Goal: Task Accomplishment & Management: Complete application form

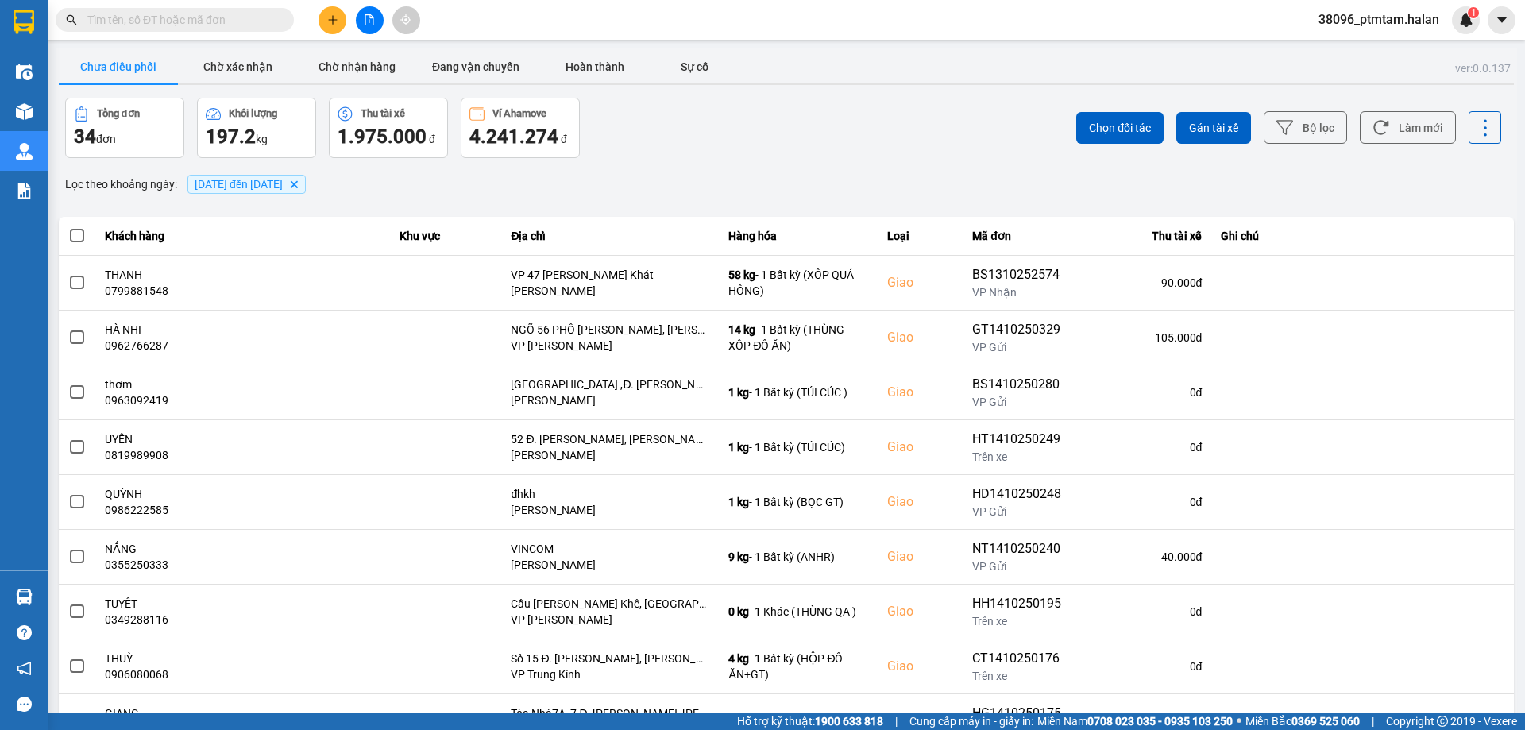
click at [216, 23] on input "text" at bounding box center [180, 19] width 187 height 17
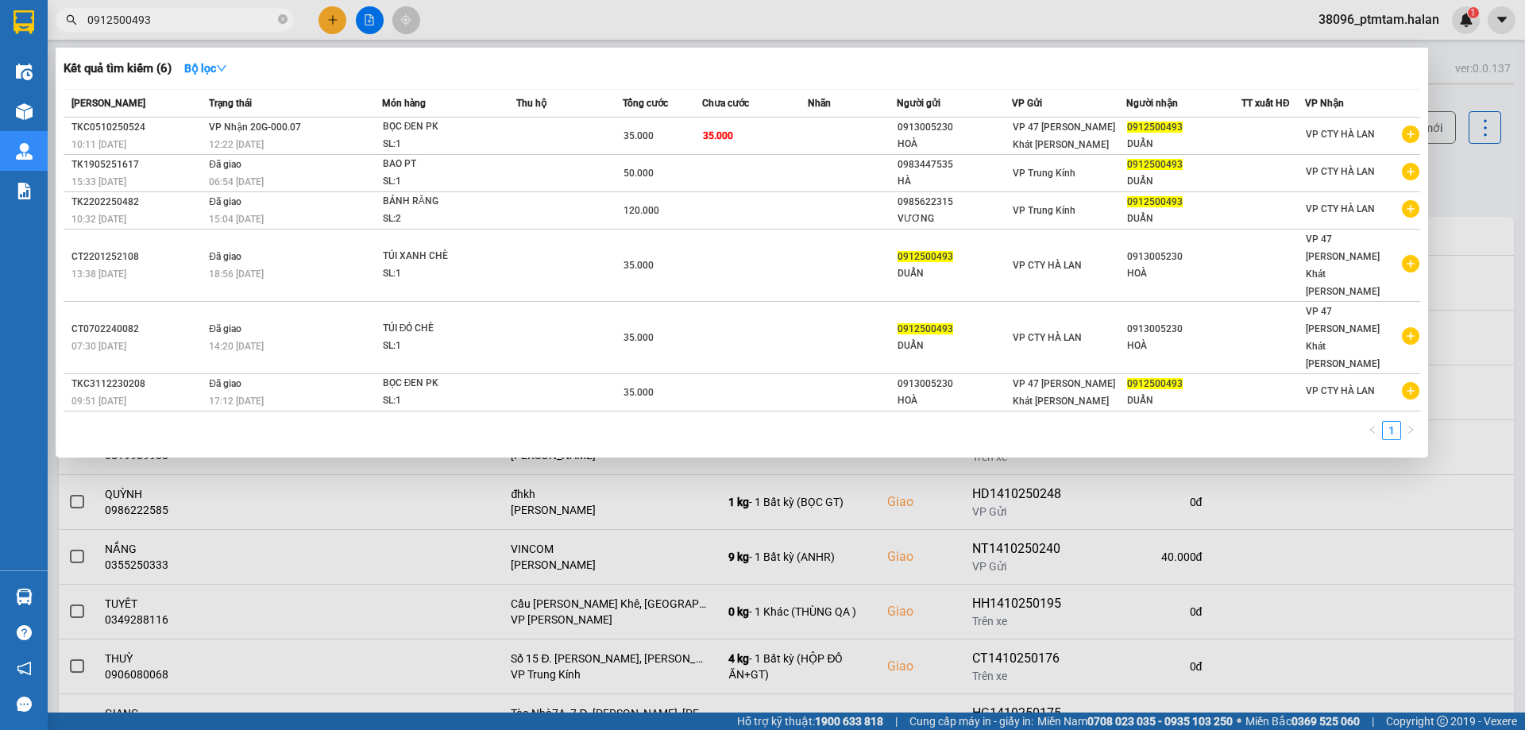
click at [191, 21] on input "0912500493" at bounding box center [180, 19] width 187 height 17
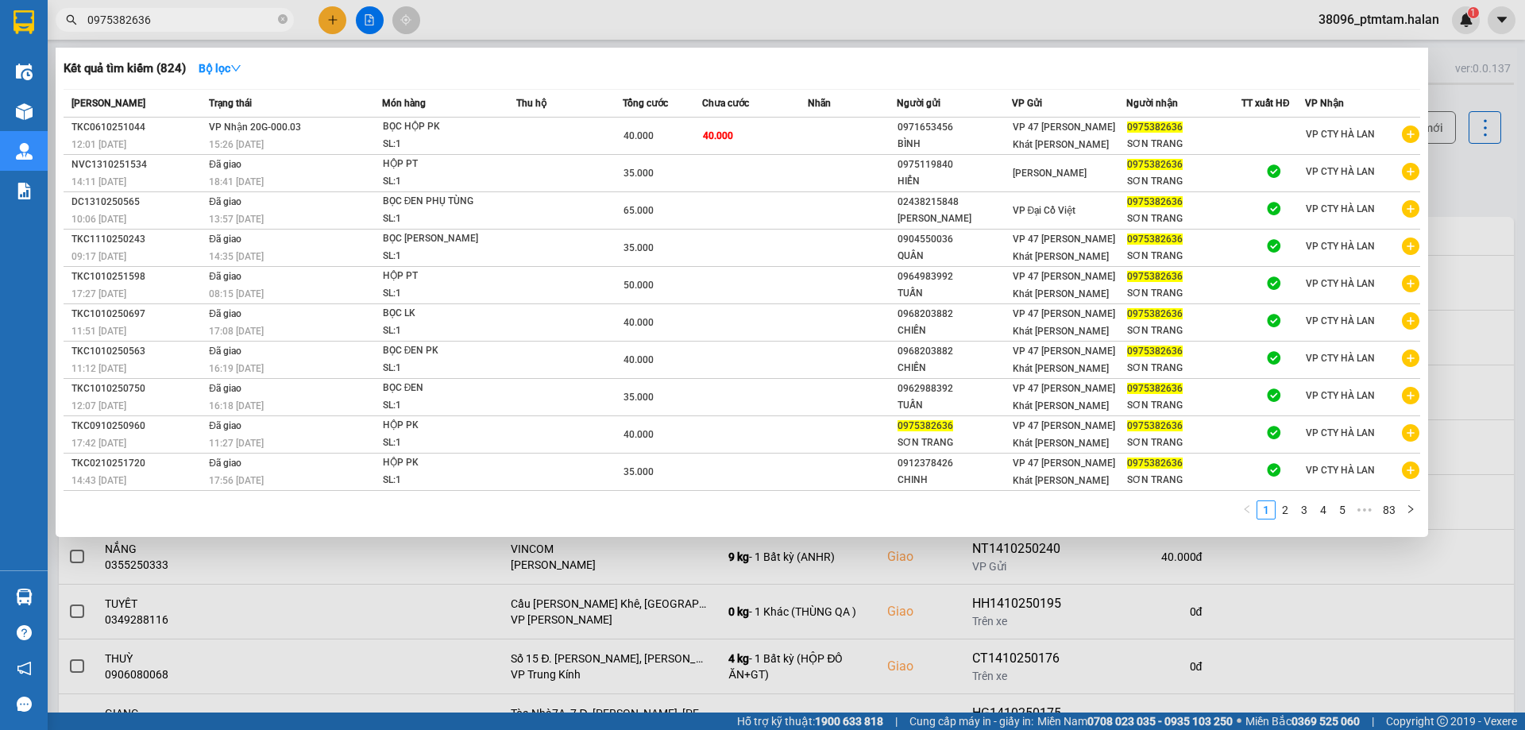
click at [484, 21] on div at bounding box center [762, 365] width 1525 height 730
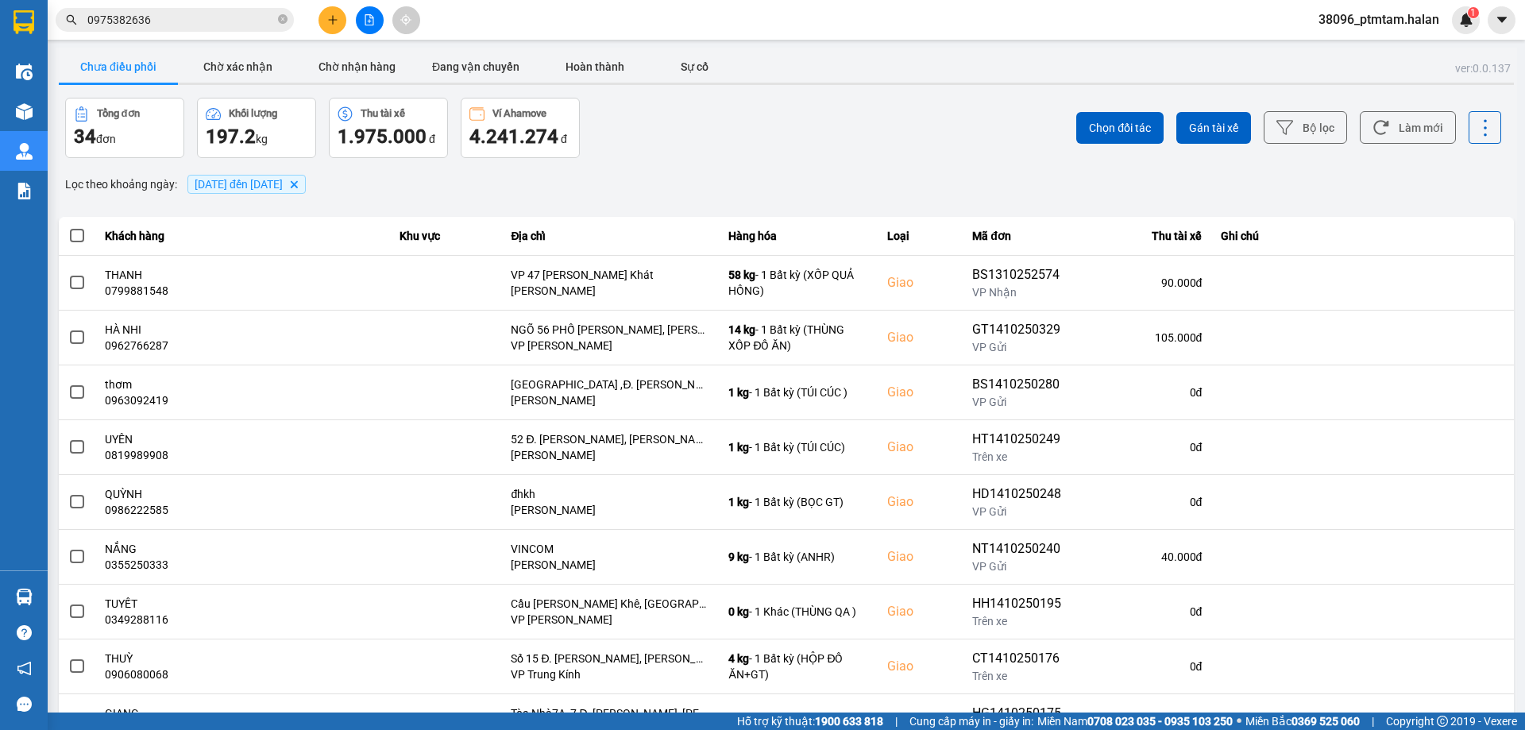
click at [245, 21] on input "0975382636" at bounding box center [180, 19] width 187 height 17
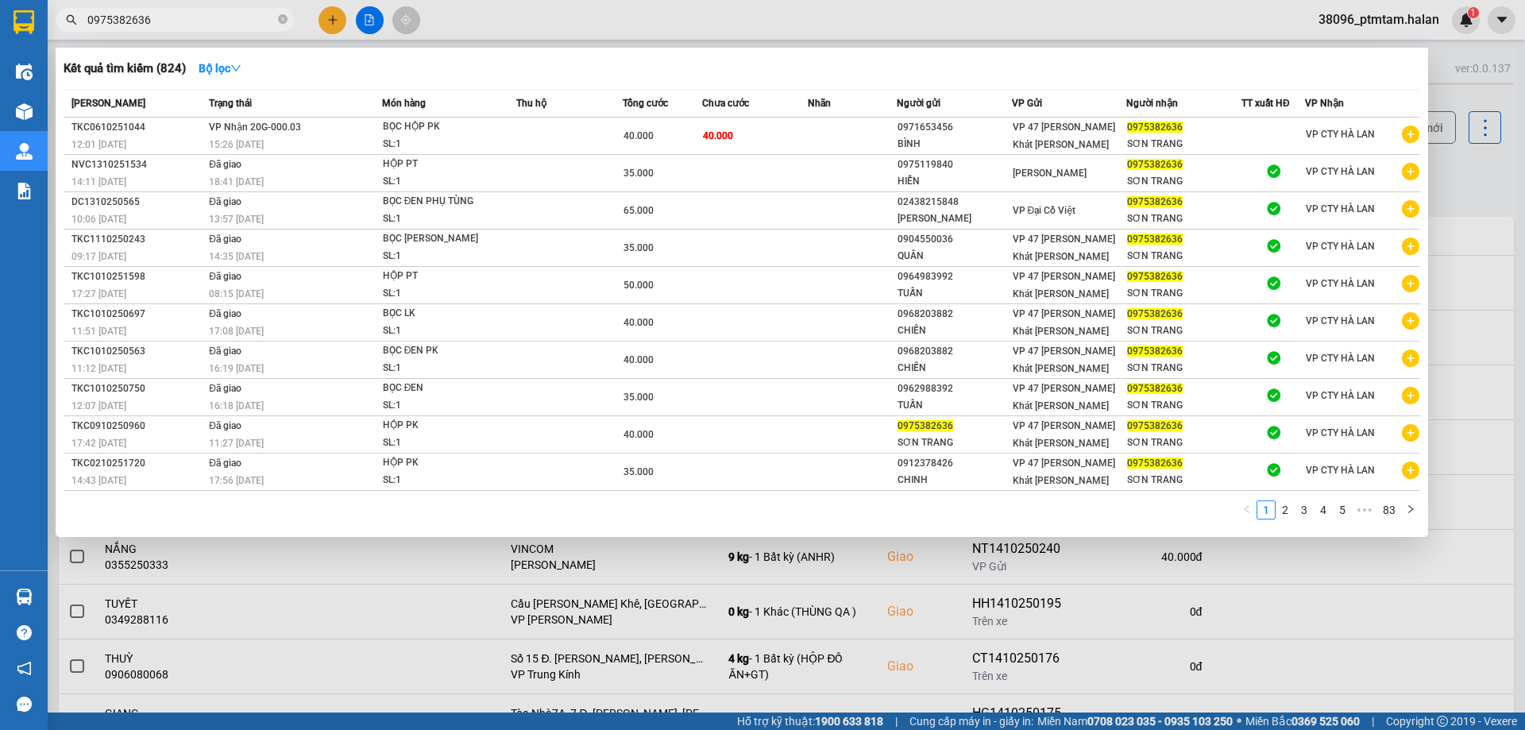
click at [221, 25] on input "0975382636" at bounding box center [180, 19] width 187 height 17
paste input "610251044"
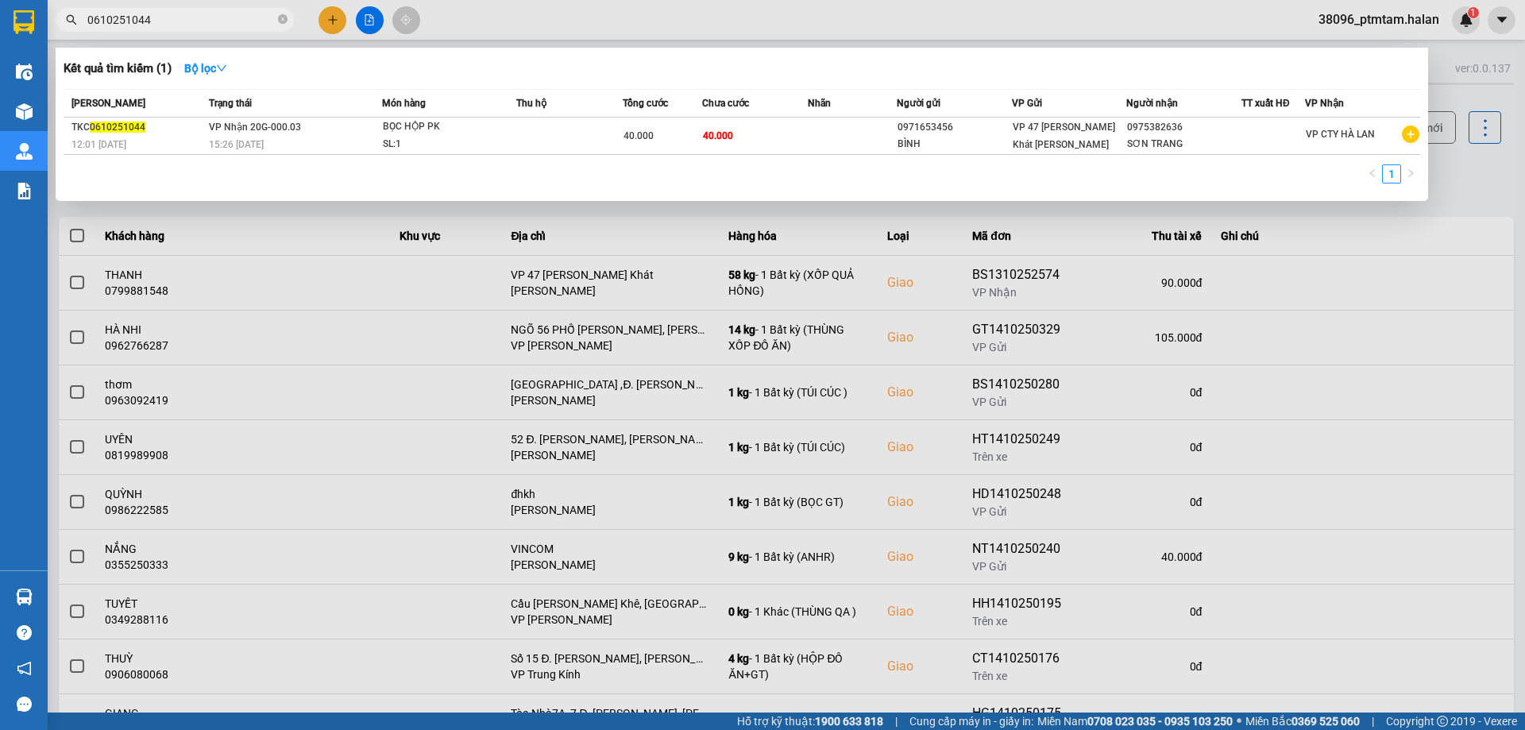
type input "0610251044"
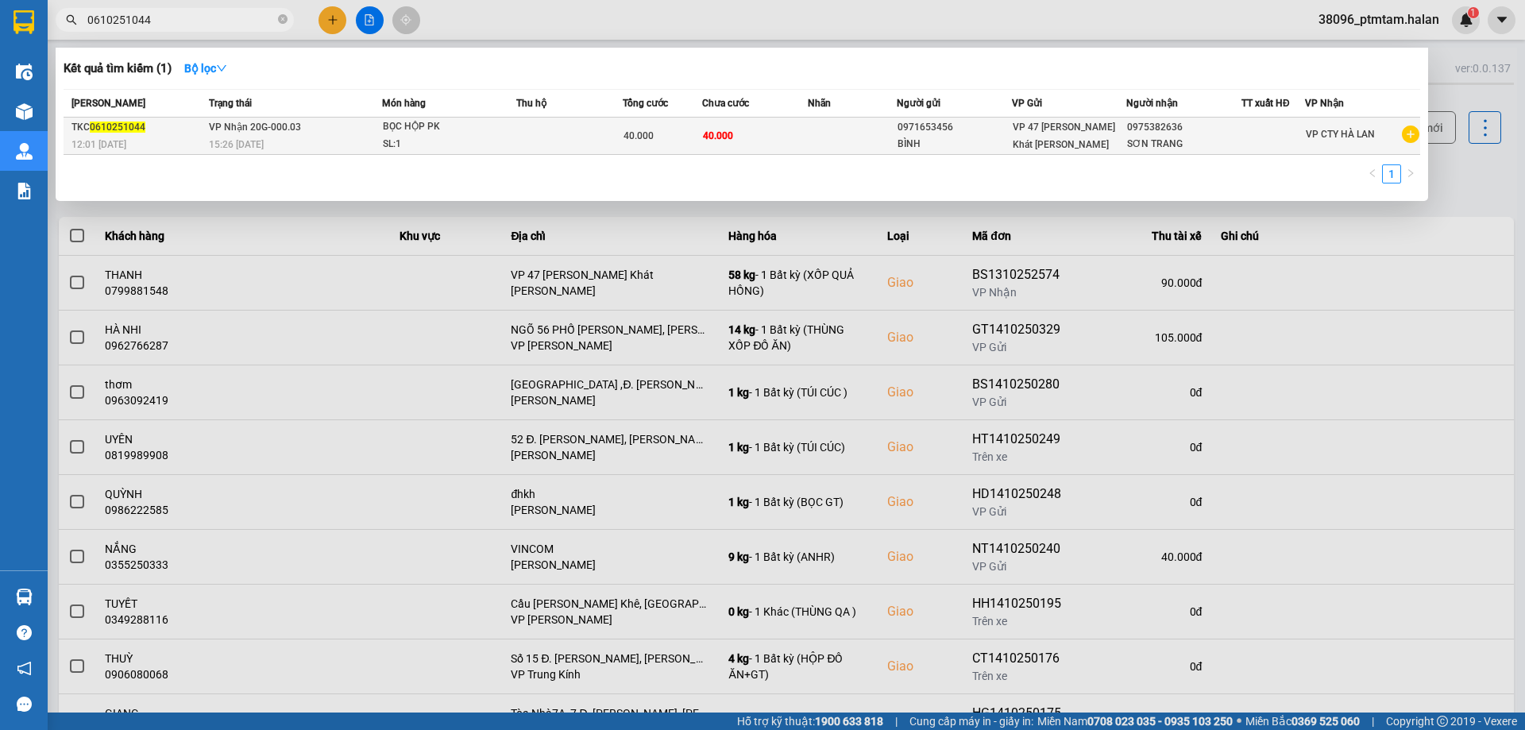
click at [330, 137] on div "15:26 [DATE]" at bounding box center [295, 144] width 172 height 17
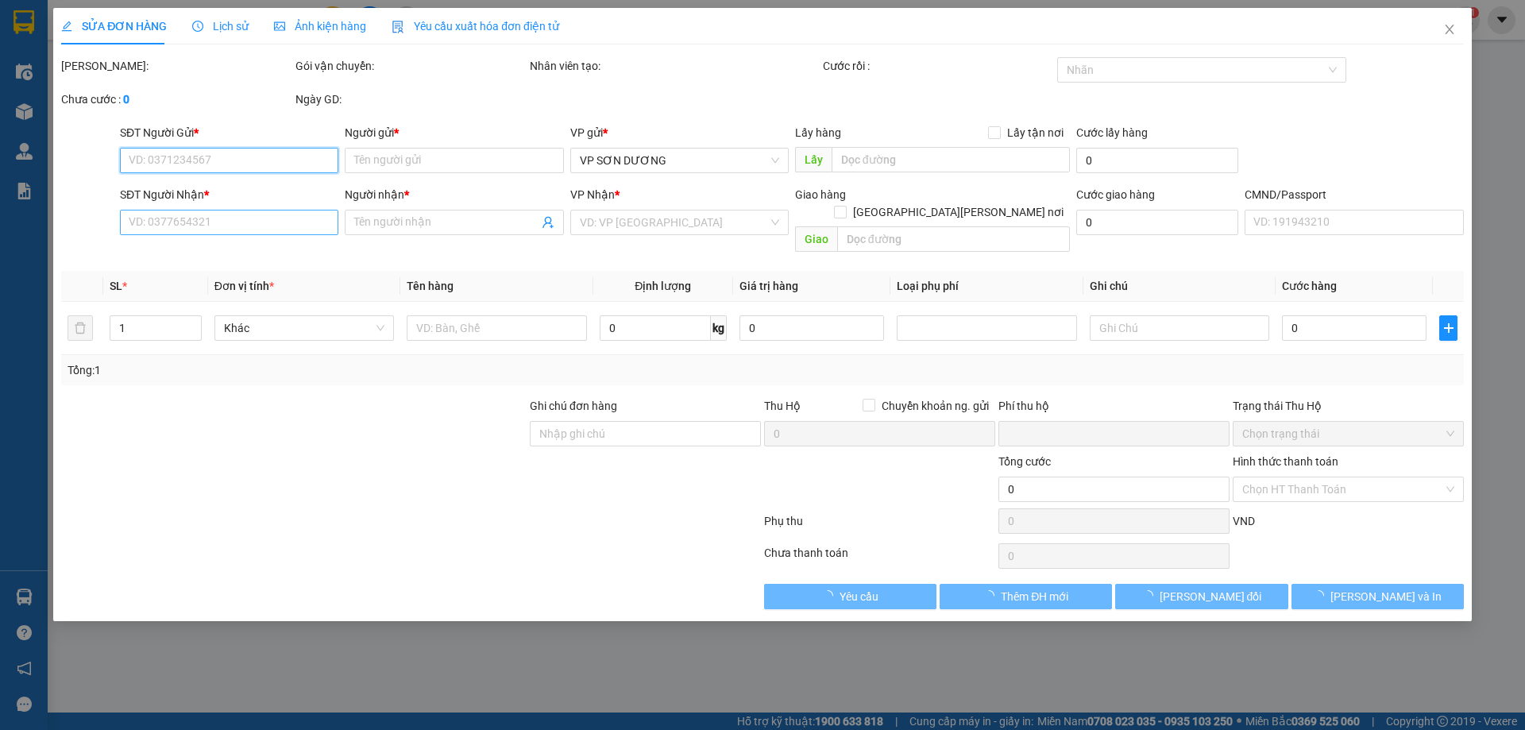
type input "0971653456"
type input "BÌNH"
type input "0975382636"
type input "SƠN TRANG"
type input "0"
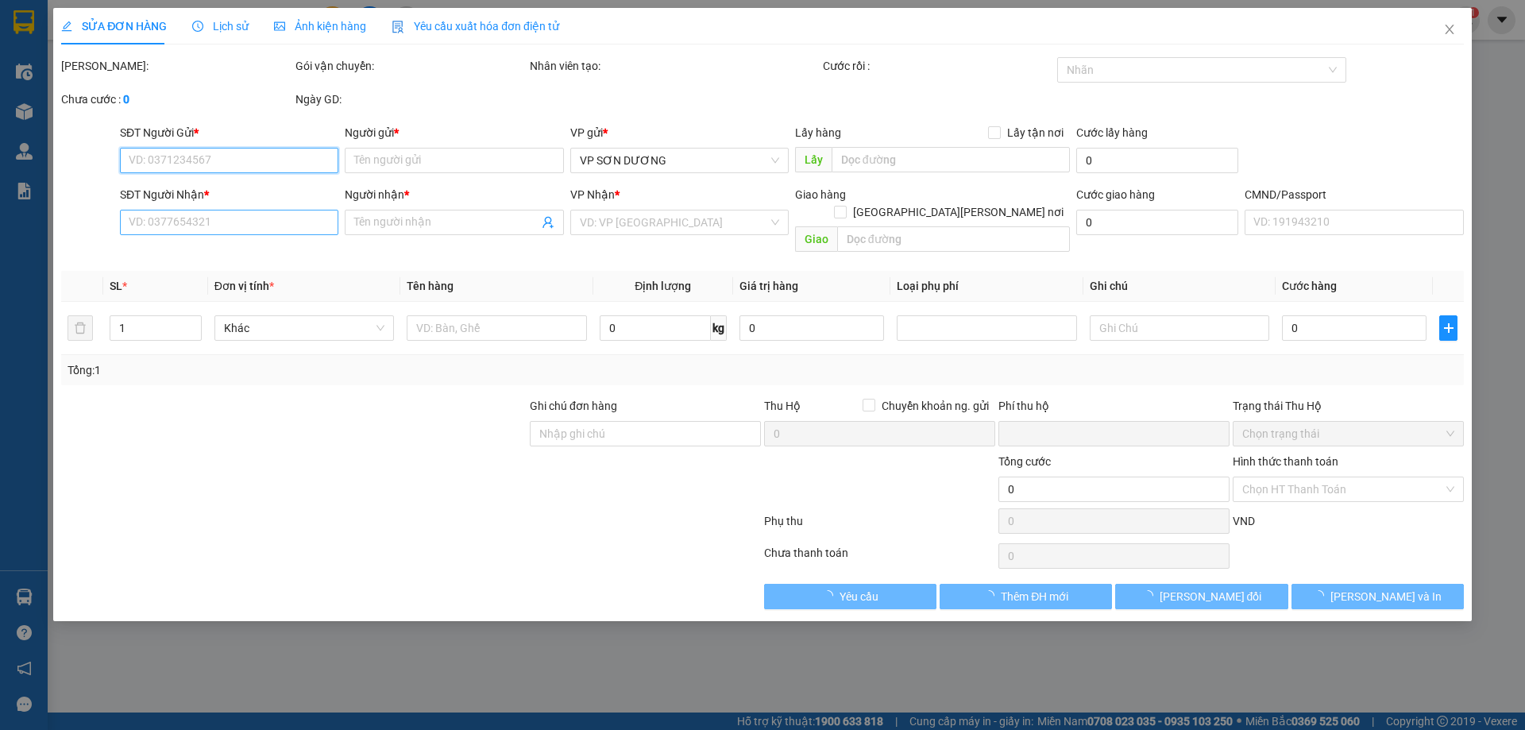
type input "40.000"
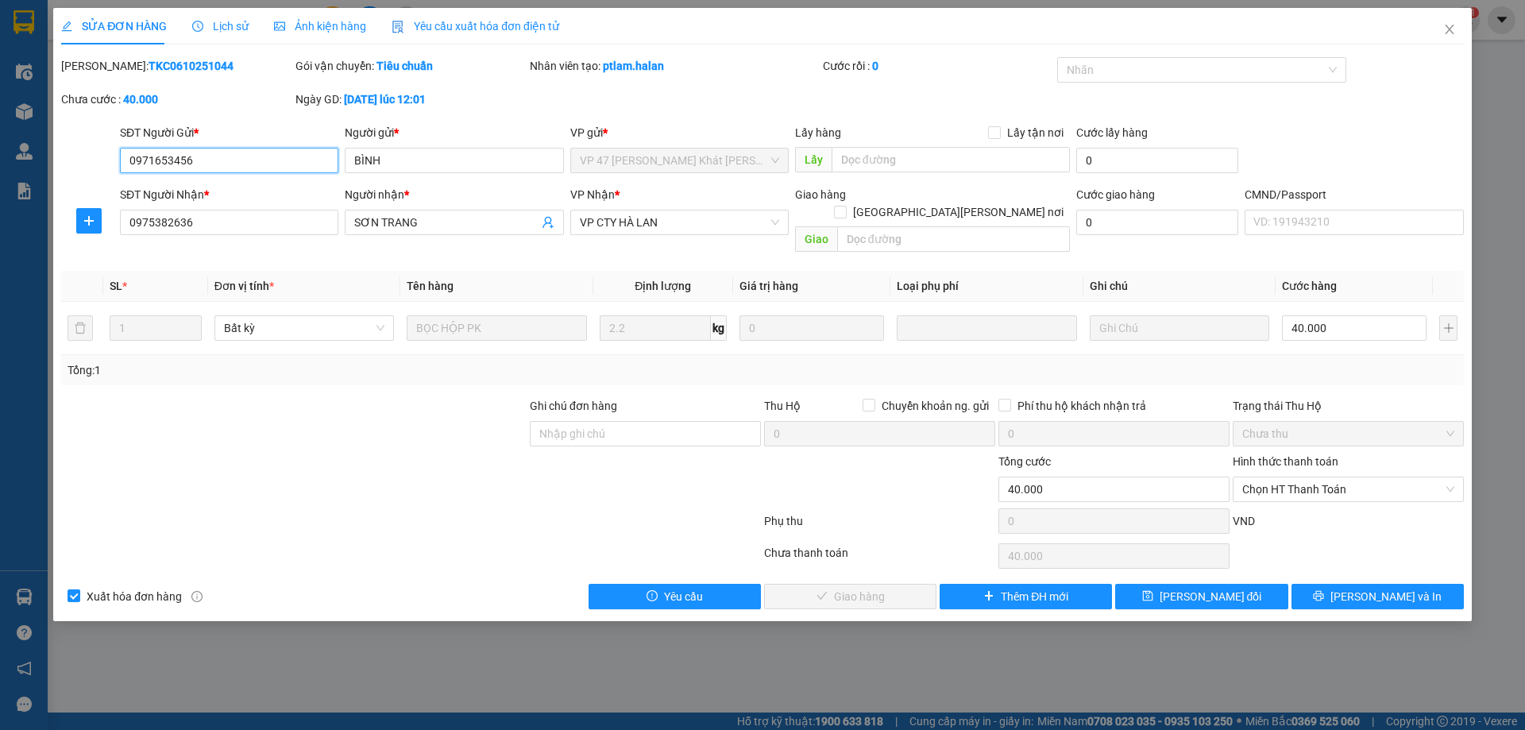
click at [223, 162] on input "0971653456" at bounding box center [229, 160] width 218 height 25
